Goal: Obtain resource: Download file/media

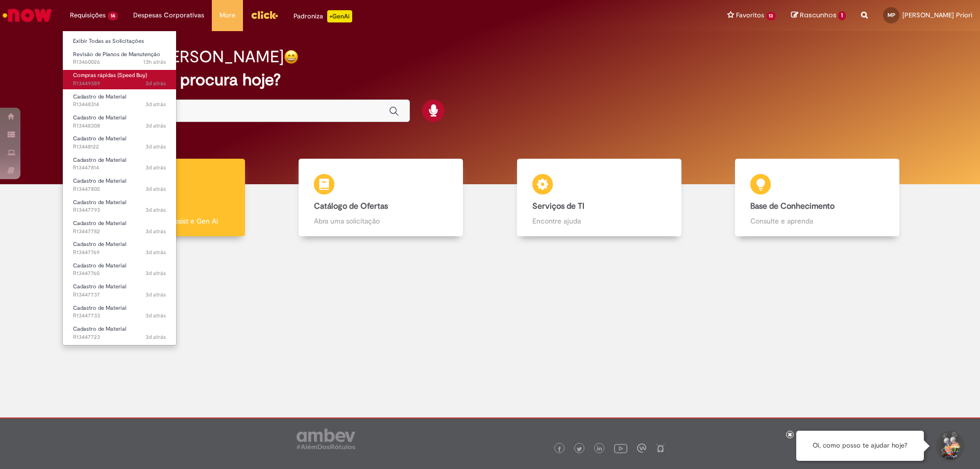
click at [122, 76] on span "Compras rápidas (Speed Buy)" at bounding box center [110, 75] width 74 height 8
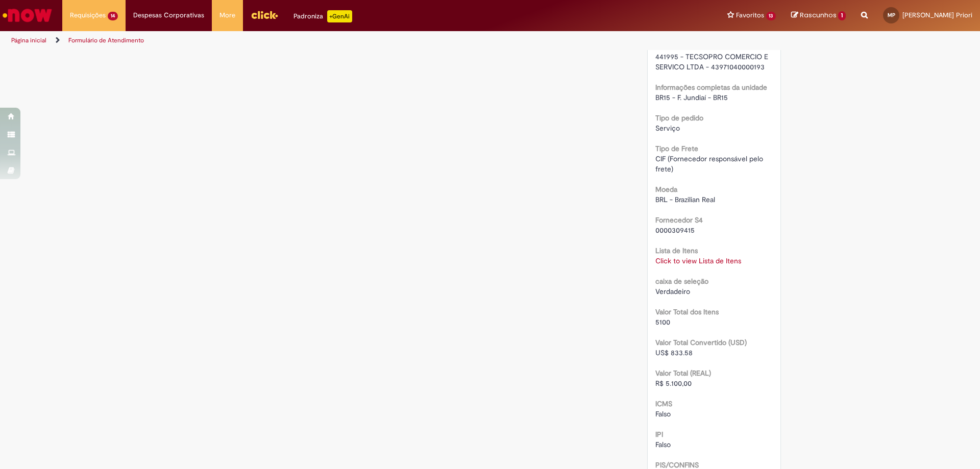
scroll to position [1011, 0]
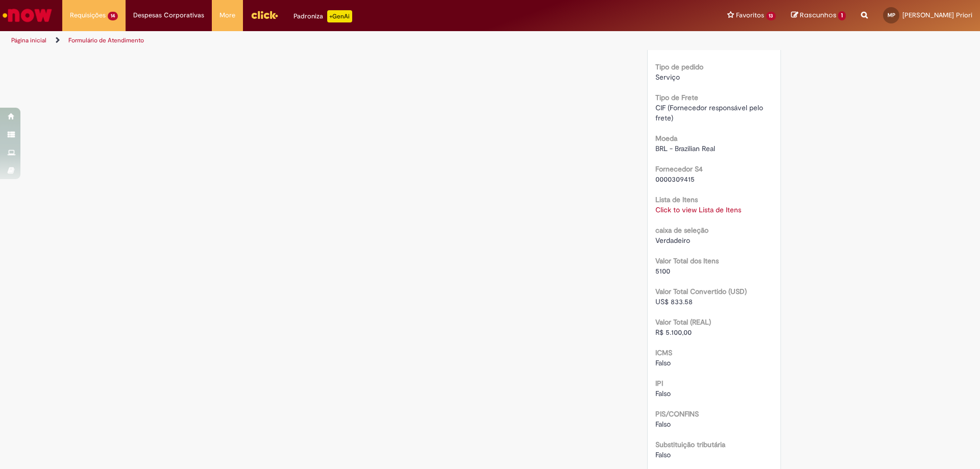
click at [669, 214] on link "Click to view Lista de Itens" at bounding box center [698, 209] width 86 height 9
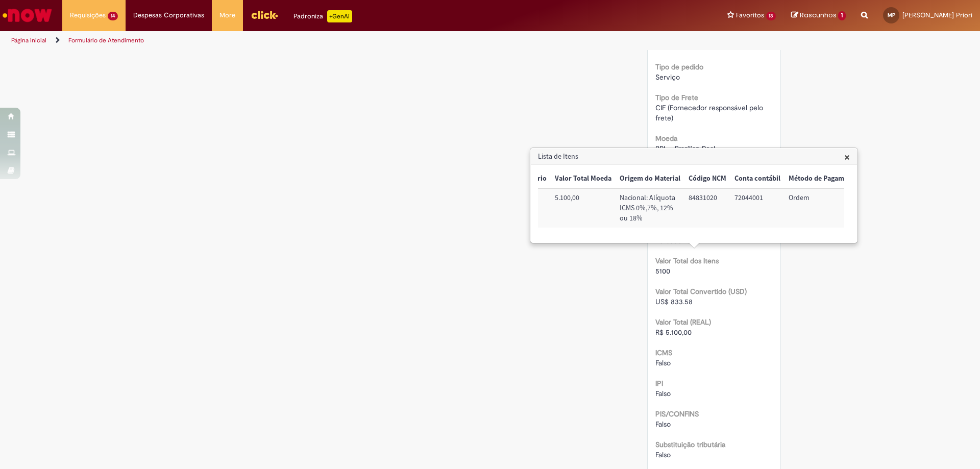
scroll to position [0, 458]
drag, startPoint x: 753, startPoint y: 236, endPoint x: 727, endPoint y: 237, distance: 26.6
click at [727, 237] on div "Trigger Tipo de Pedido = Material Código SAP Material / Serviço Descrição Quant…" at bounding box center [691, 203] width 306 height 68
drag, startPoint x: 732, startPoint y: 237, endPoint x: 741, endPoint y: 240, distance: 9.7
click at [735, 238] on div "Trigger Tipo de Pedido = Material Código SAP Material / Serviço Descrição Quant…" at bounding box center [691, 203] width 306 height 68
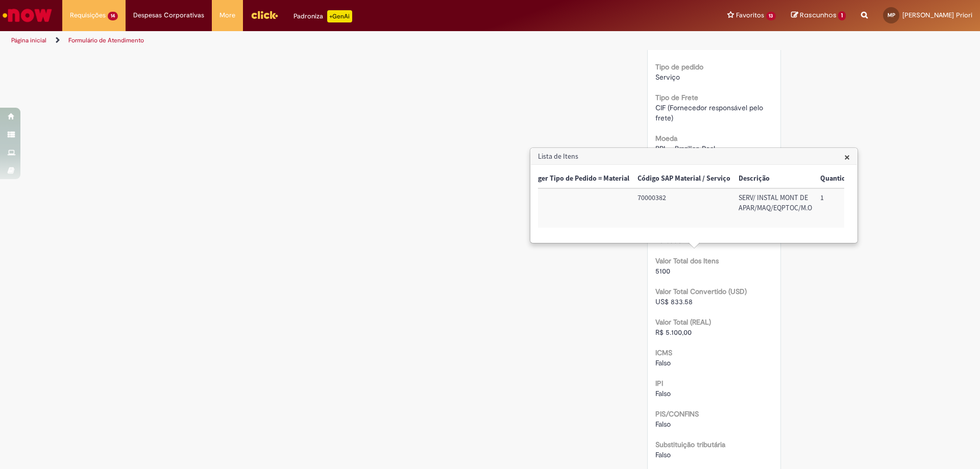
scroll to position [0, 0]
click at [671, 200] on td "70000382" at bounding box center [700, 207] width 101 height 39
click at [702, 297] on div "RPA Moeda BRL - Brazilian Real taxa de conversão 6.1182 [GEOGRAPHIC_DATA] 7900 …" at bounding box center [714, 8] width 118 height 1289
click at [847, 154] on span "×" at bounding box center [847, 157] width 6 height 14
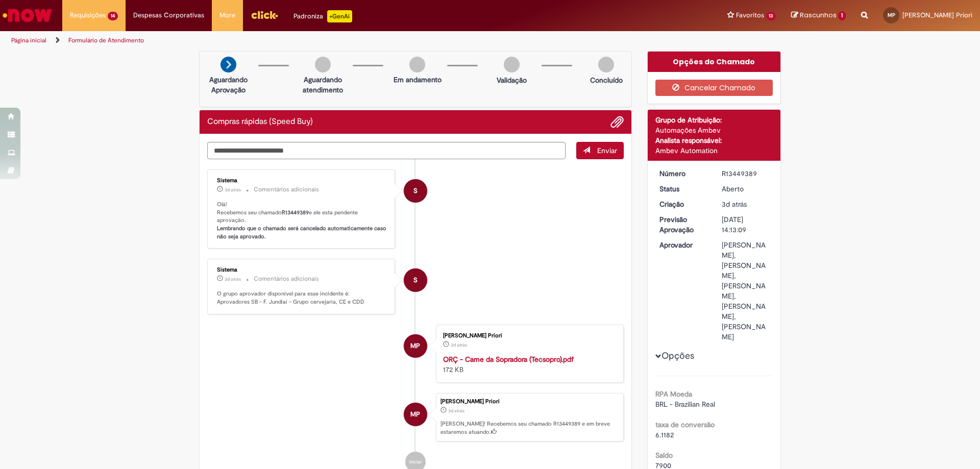
click at [451, 219] on li "S Sistema 3d atrás 3 dias atrás Comentários adicionais Olá! Recebemos seu chama…" at bounding box center [415, 209] width 417 height 80
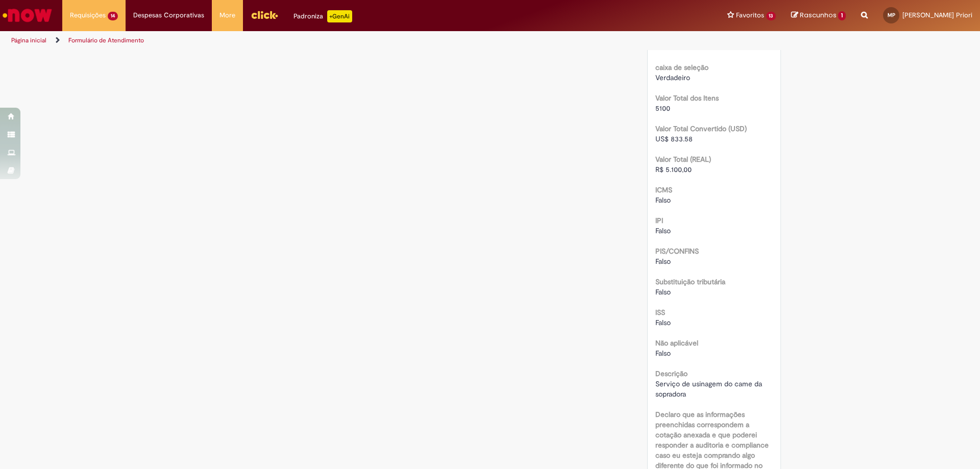
scroll to position [1369, 0]
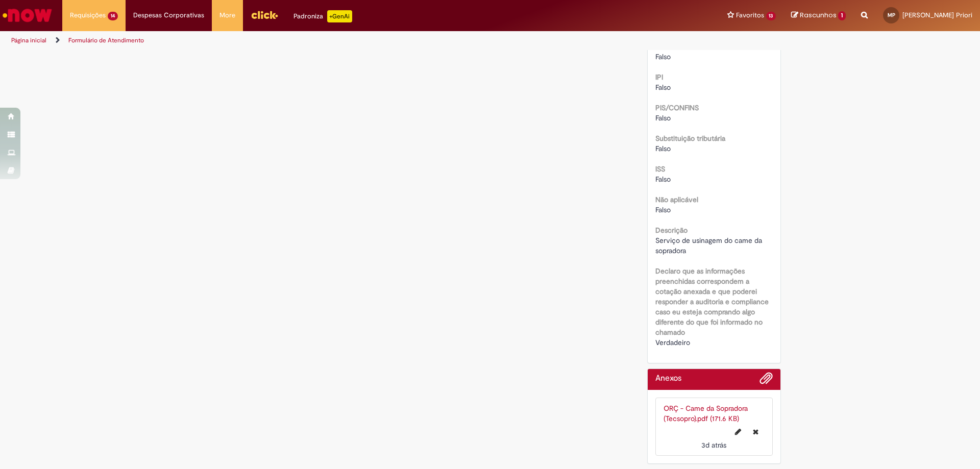
click at [699, 406] on link "ORÇ - Came da Sopradora (Tecsopro).pdf (171.6 KB)" at bounding box center [706, 413] width 84 height 19
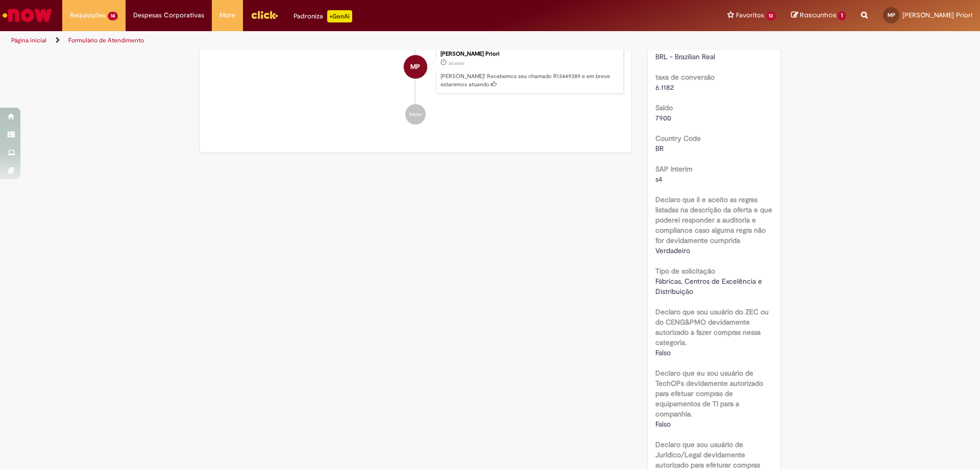
scroll to position [194, 0]
